Goal: Find specific page/section: Find specific page/section

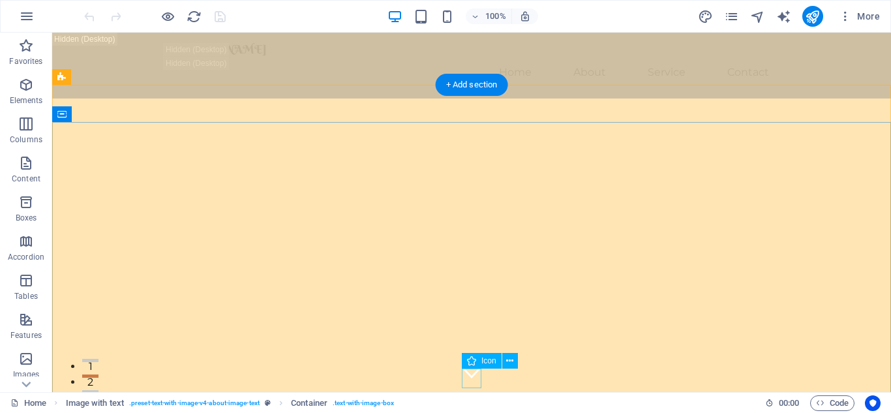
click at [472, 382] on figure at bounding box center [472, 372] width 20 height 20
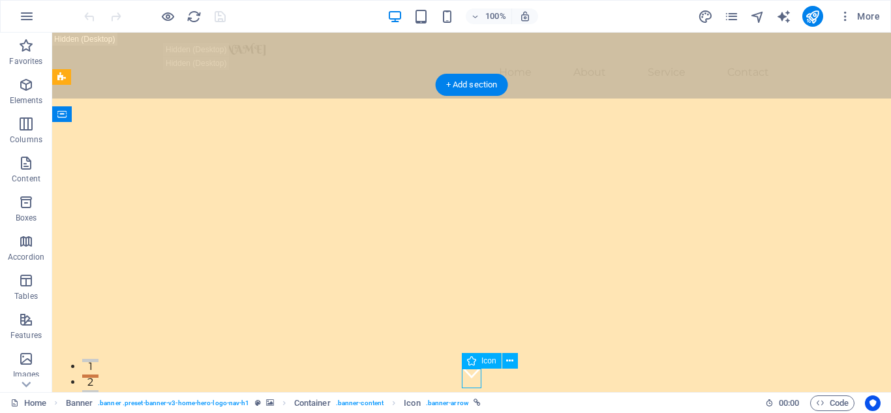
click at [472, 382] on figure at bounding box center [472, 372] width 20 height 20
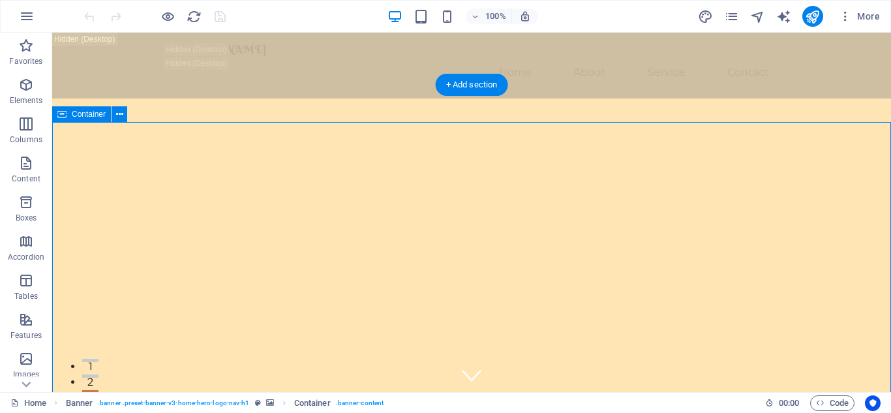
drag, startPoint x: 891, startPoint y: 153, endPoint x: 889, endPoint y: 227, distance: 73.7
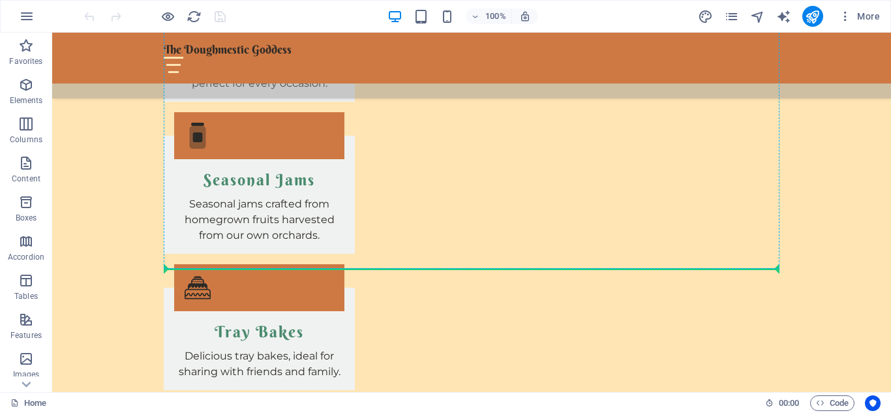
scroll to position [2064, 0]
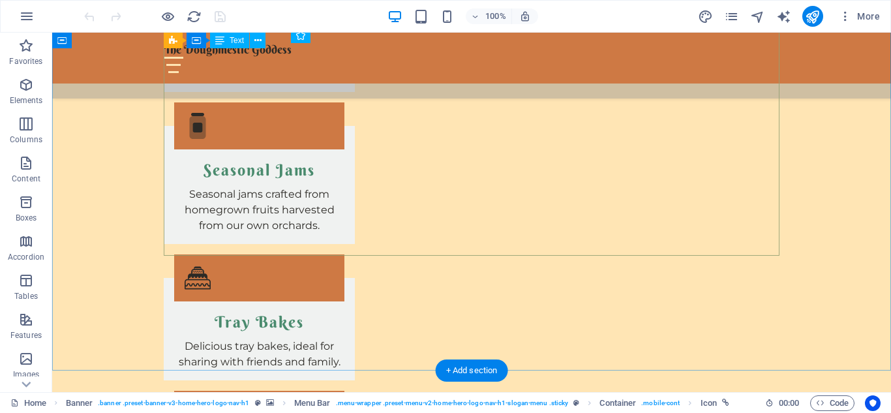
drag, startPoint x: 591, startPoint y: 168, endPoint x: 541, endPoint y: 172, distance: 50.4
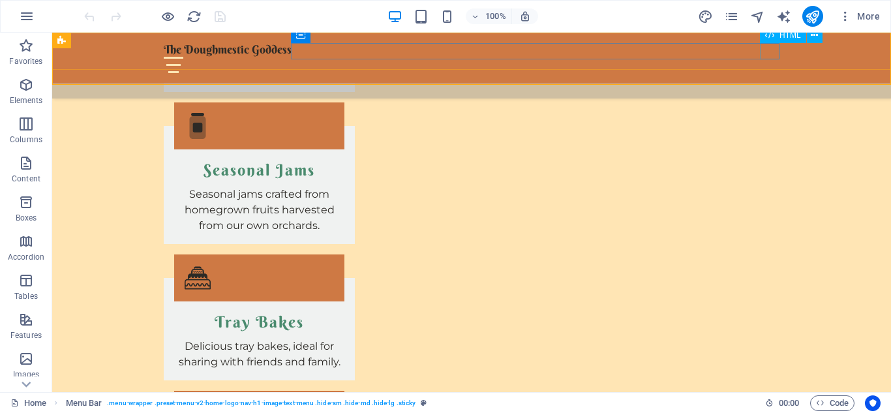
click at [773, 57] on div at bounding box center [472, 65] width 616 height 16
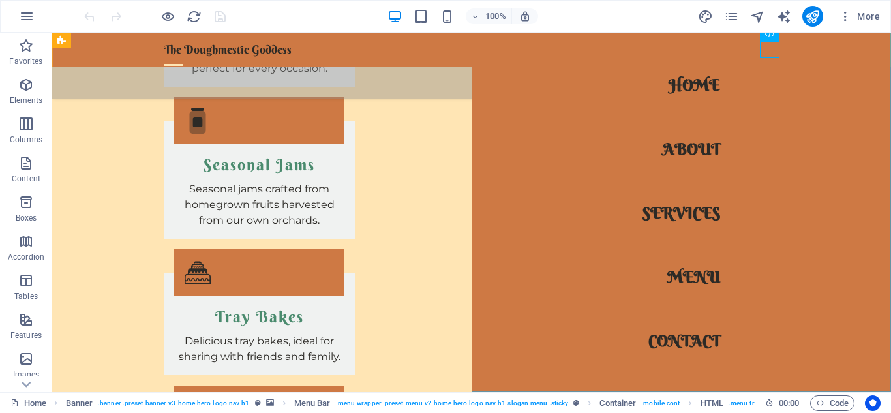
click at [688, 91] on nav "Home About Services Menu Contact" at bounding box center [682, 213] width 420 height 360
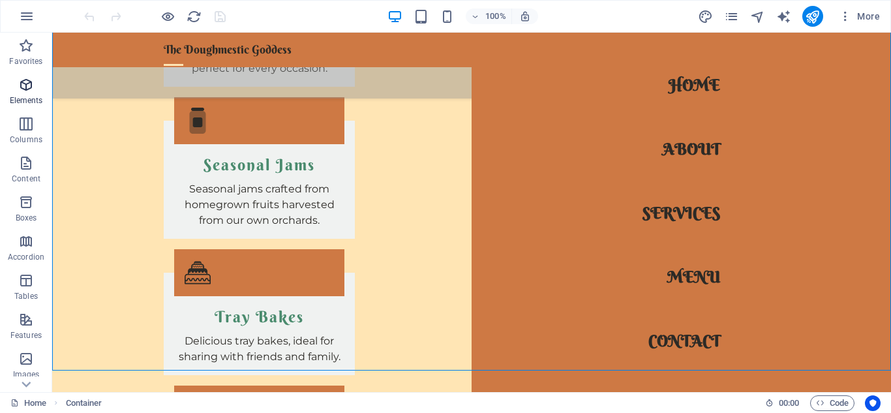
click at [25, 85] on icon "button" at bounding box center [26, 85] width 16 height 16
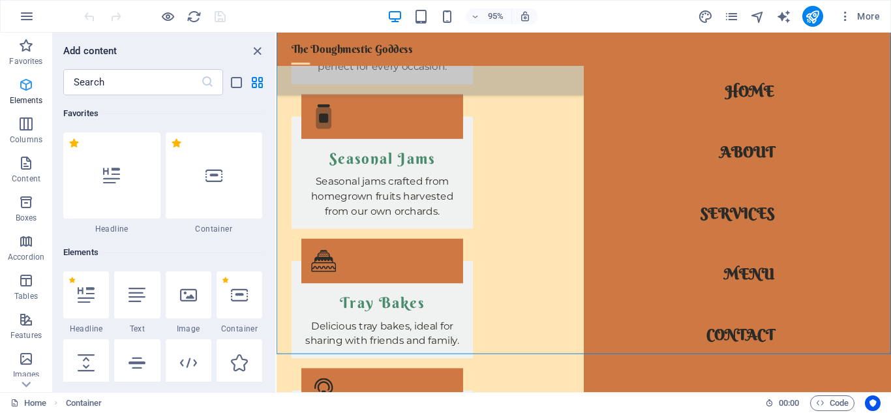
scroll to position [139, 0]
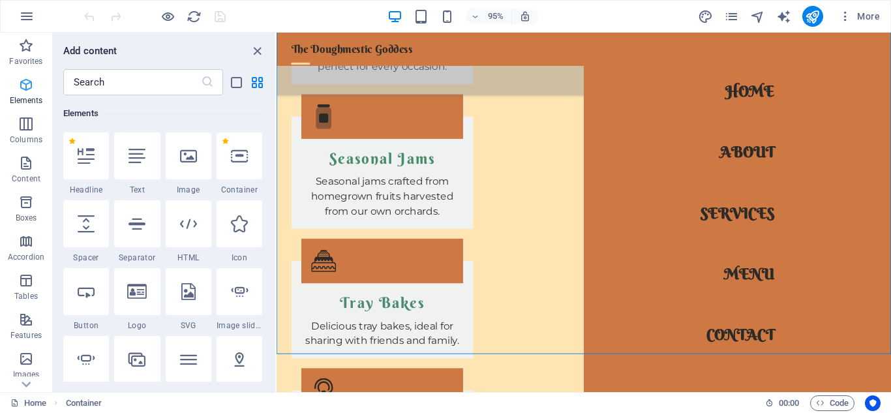
click at [25, 85] on icon "button" at bounding box center [26, 85] width 16 height 16
click at [256, 55] on icon "close panel" at bounding box center [257, 51] width 15 height 15
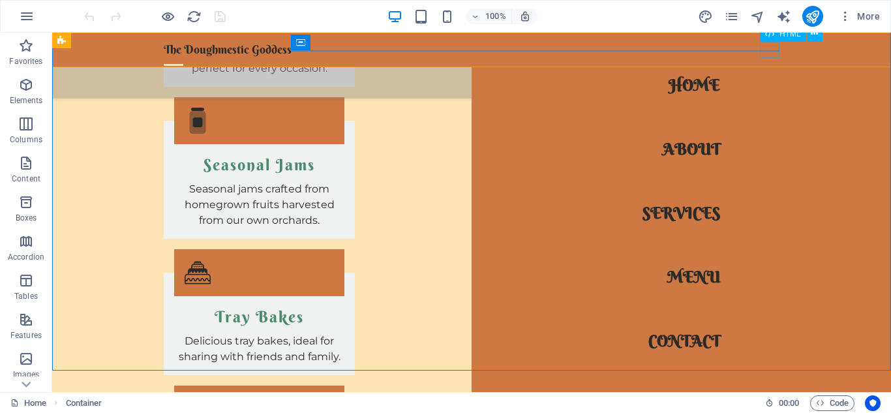
click at [183, 57] on div at bounding box center [174, 65] width 20 height 16
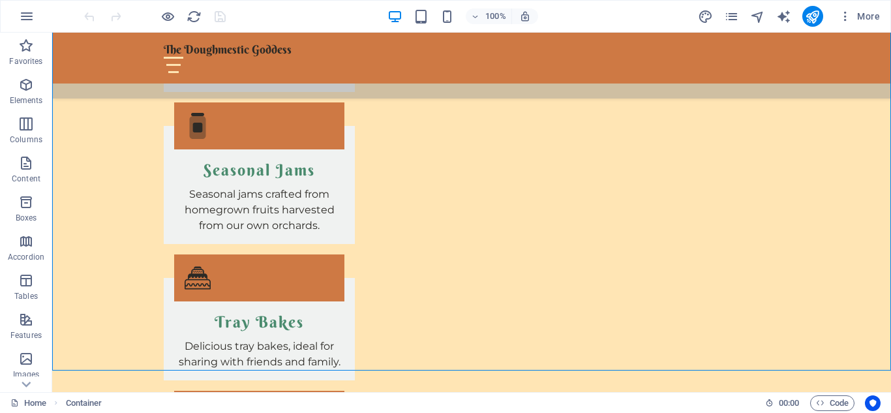
drag, startPoint x: 891, startPoint y: 174, endPoint x: 889, endPoint y: 123, distance: 50.9
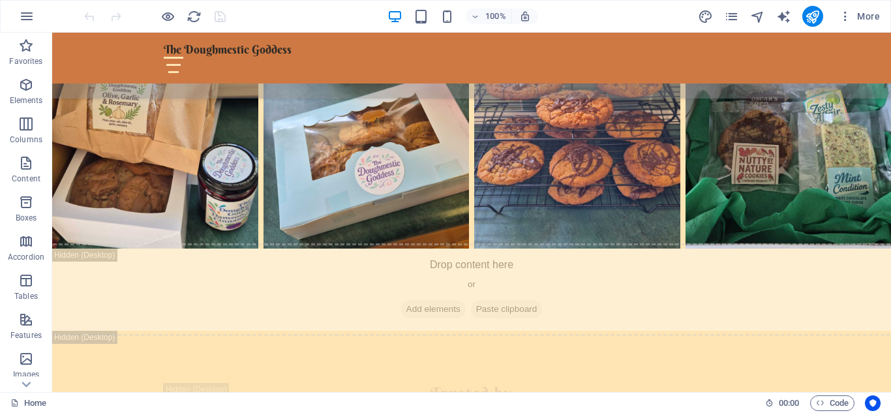
scroll to position [0, 0]
